Goal: Task Accomplishment & Management: Use online tool/utility

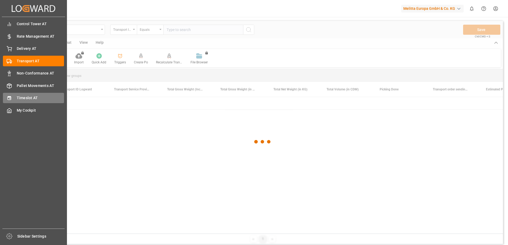
click at [11, 100] on icon at bounding box center [9, 98] width 5 height 5
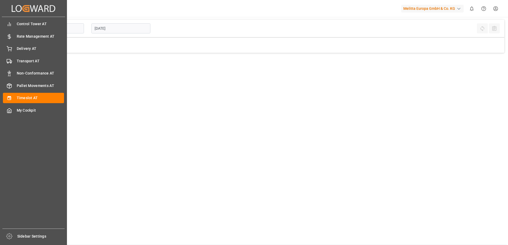
type input "Inbound AT"
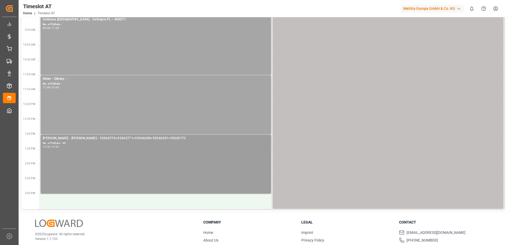
scroll to position [127, 0]
